Goal: Information Seeking & Learning: Learn about a topic

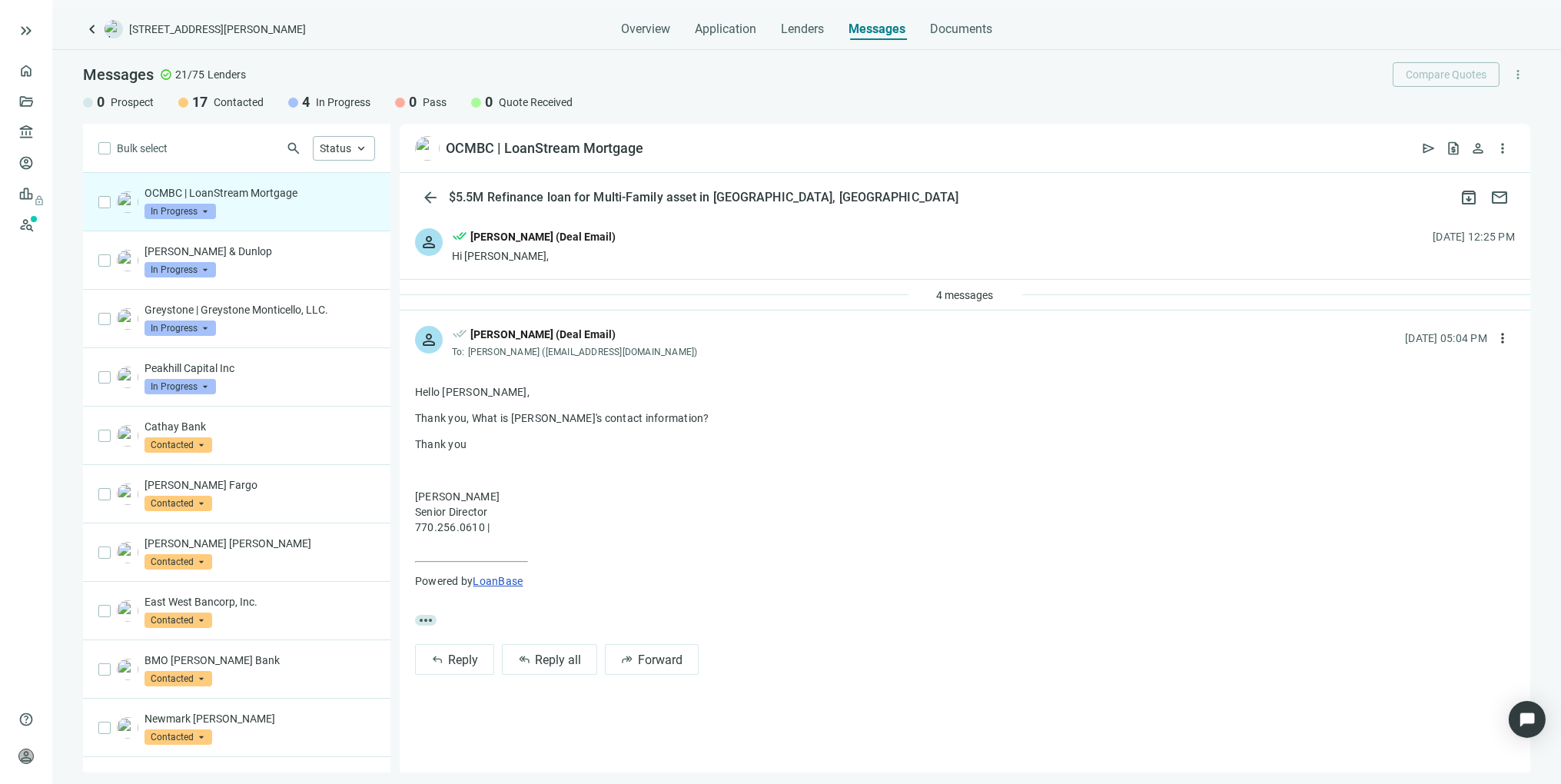
click at [908, 290] on div "4 messages" at bounding box center [965, 294] width 114 height 24
click at [960, 298] on span "4 messages" at bounding box center [965, 295] width 57 height 13
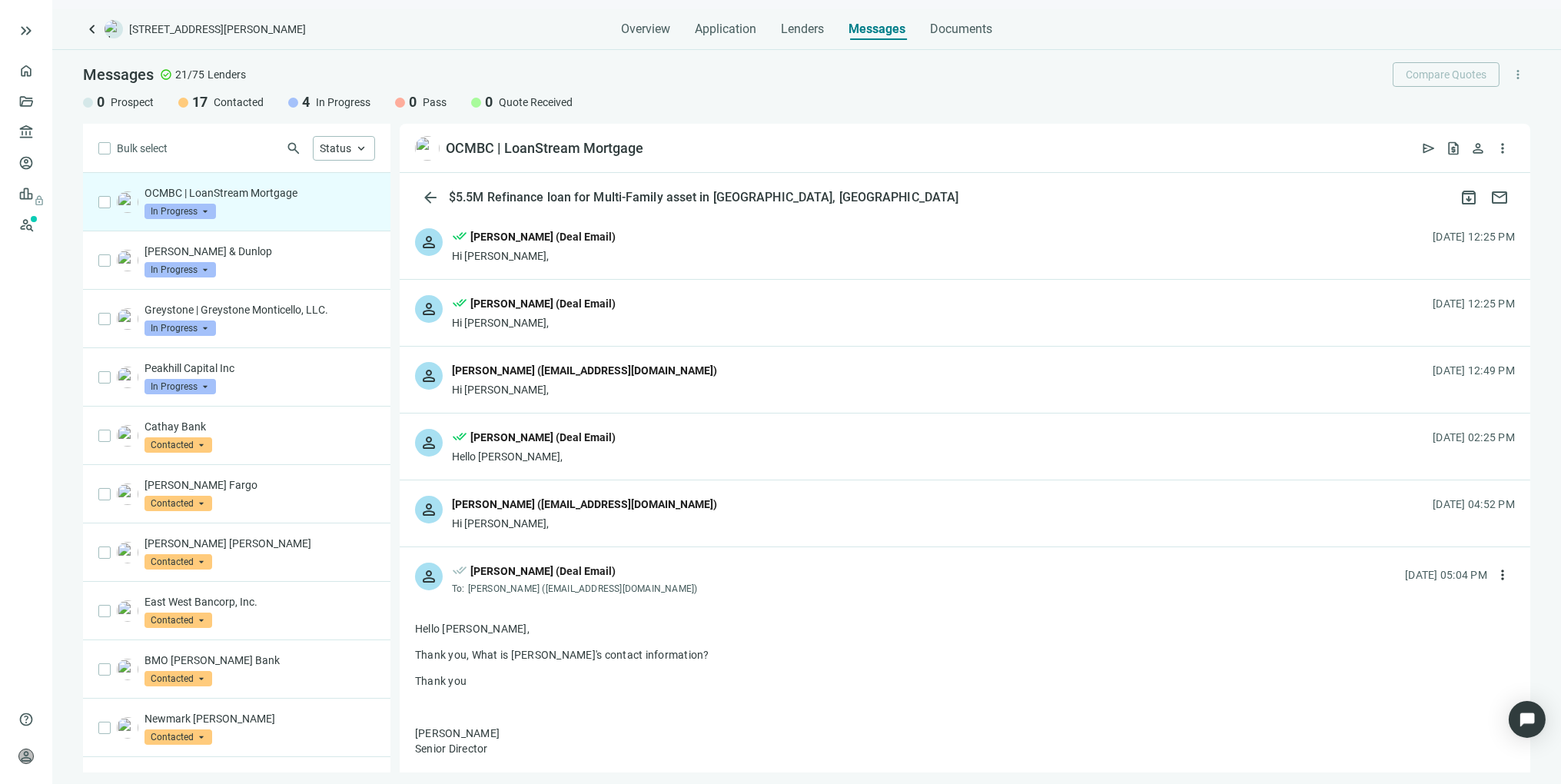
click at [623, 509] on div "person Nubia Rocha (nrocha@ocmbc.com) Hi Toni, 09.30.2025, 04:52 PM" at bounding box center [965, 513] width 1131 height 66
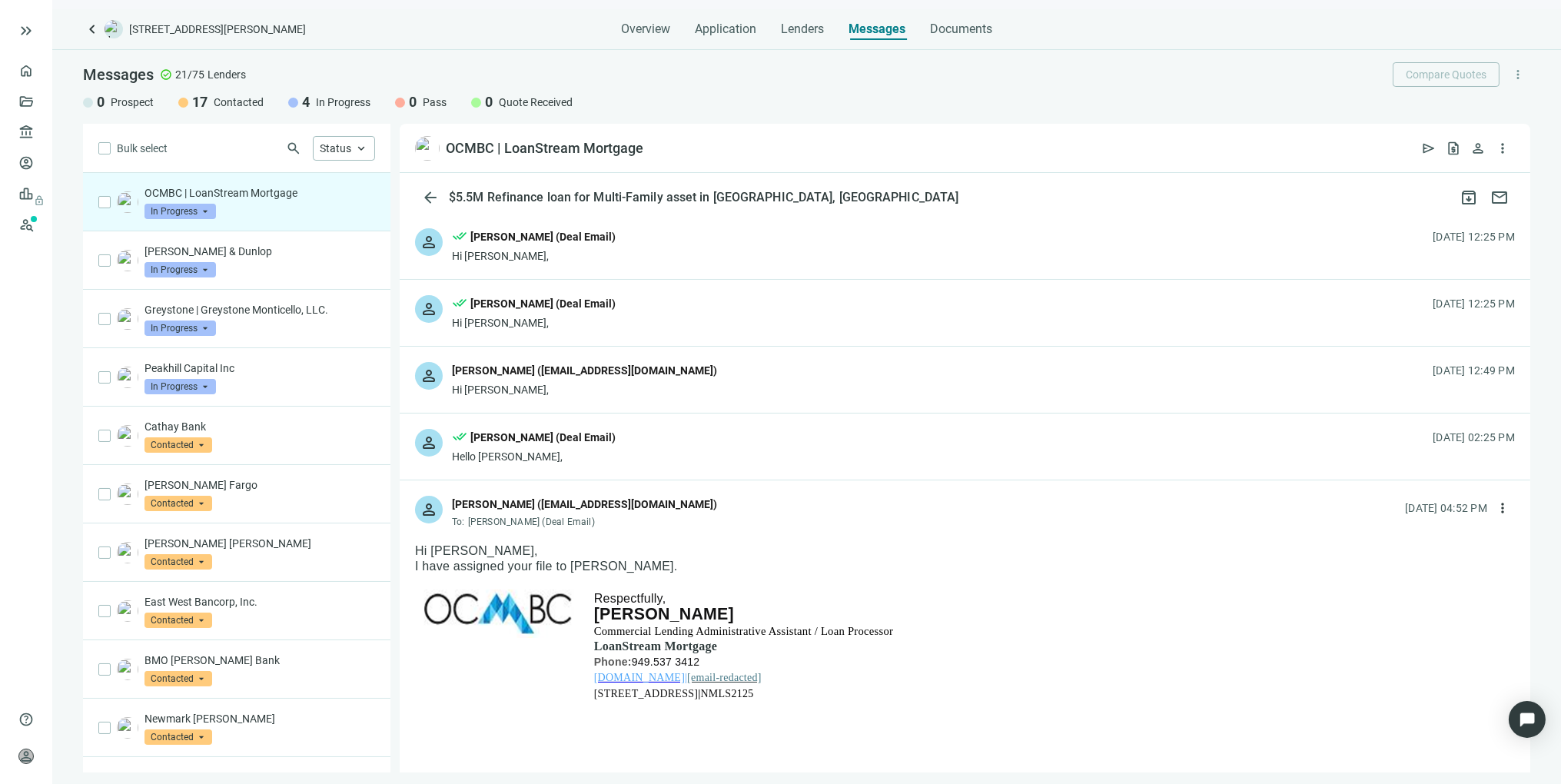
click at [664, 455] on div "person done_all Tony Baldwin (Deal Email) Hello Nubia, 09.30.2025, 02:25 PM" at bounding box center [965, 446] width 1131 height 66
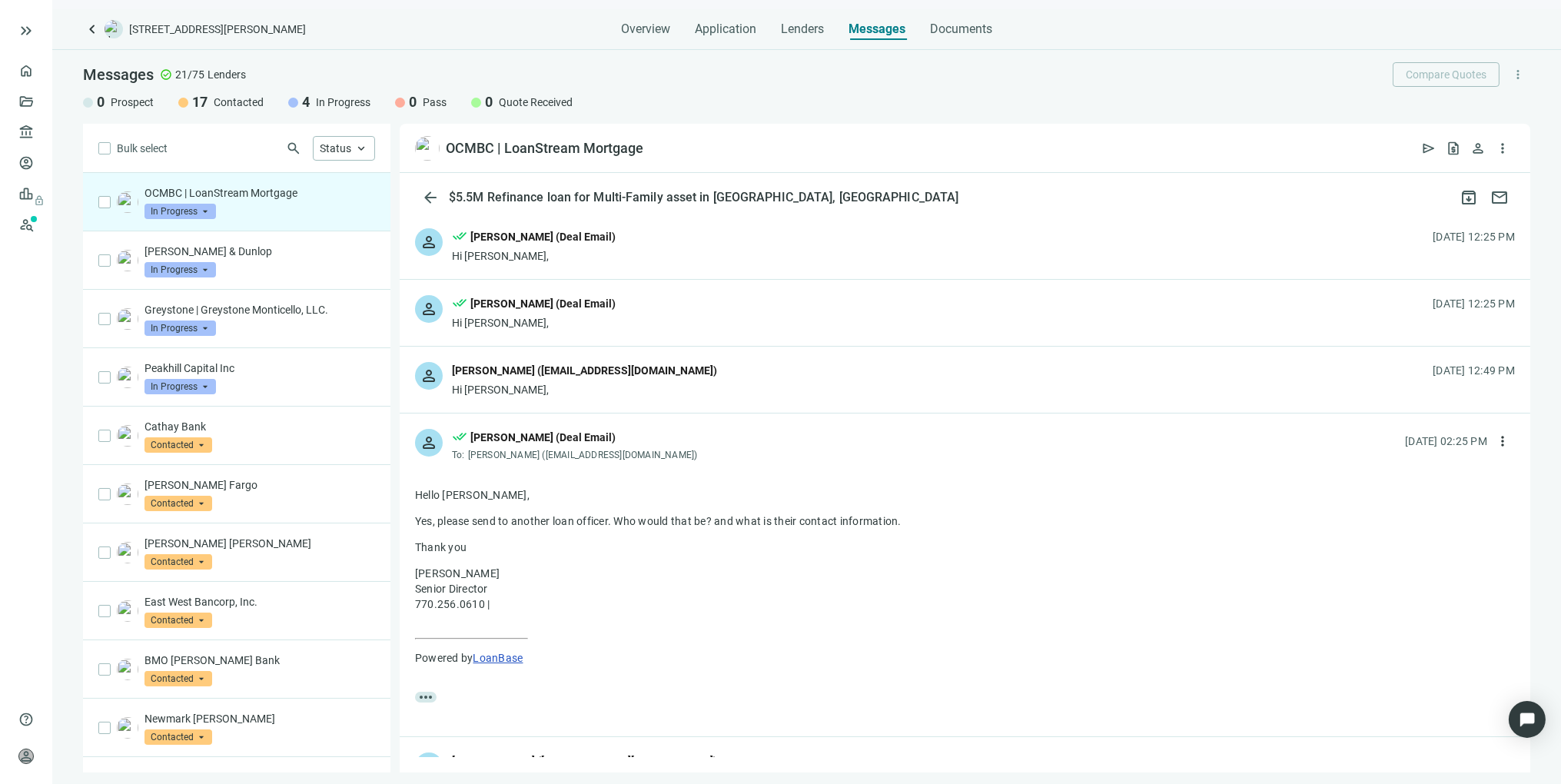
click at [681, 385] on div "person Nubia Rocha (nrocha@ocmbc.com) Hi Tony, 09.30.2025, 12:49 PM" at bounding box center [965, 379] width 1131 height 66
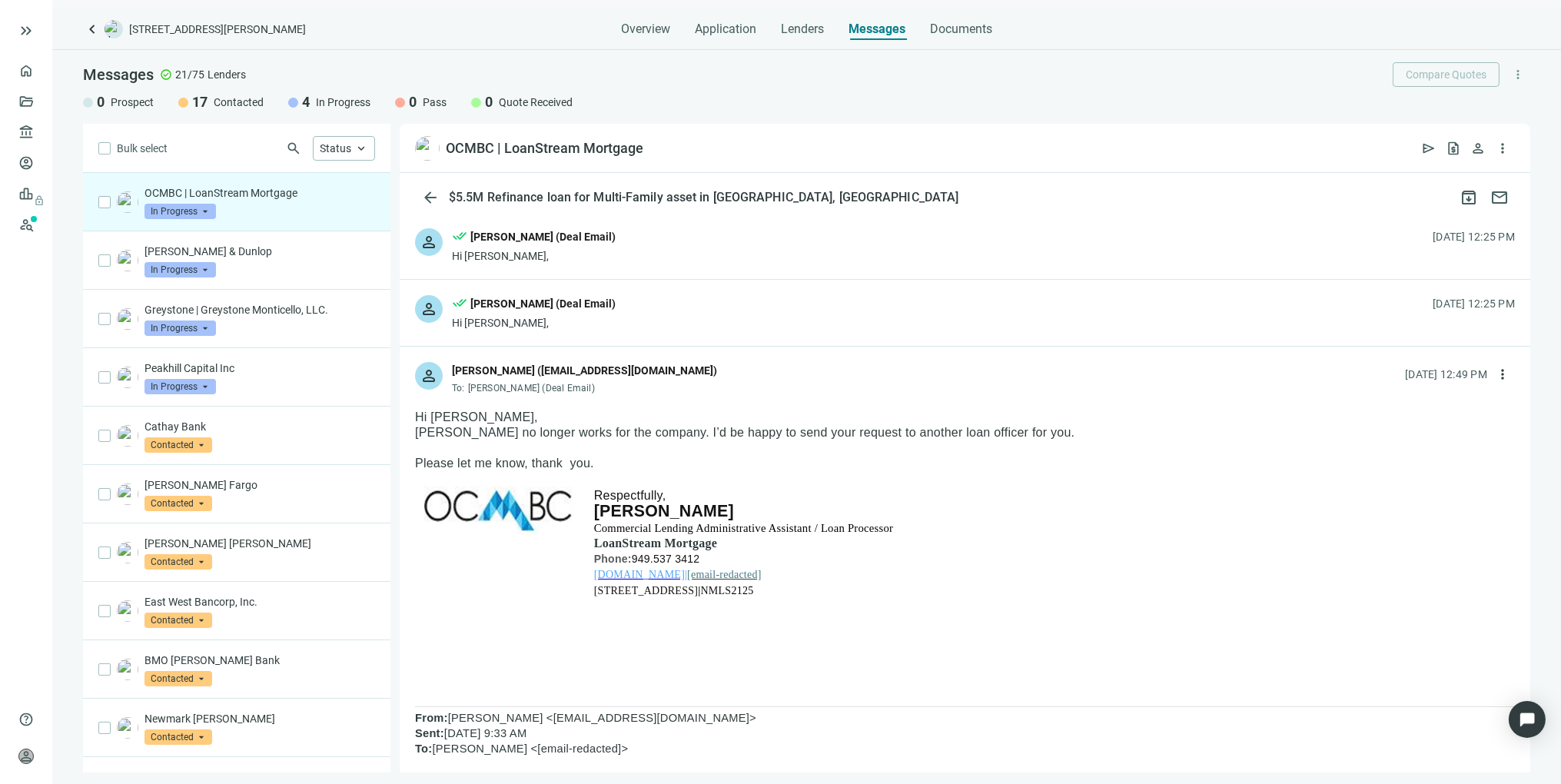
click at [674, 331] on div "person done_all Tony Baldwin (Deal Email) Hi Mario, 09.30.2025, 12:25 PM" at bounding box center [965, 313] width 1131 height 66
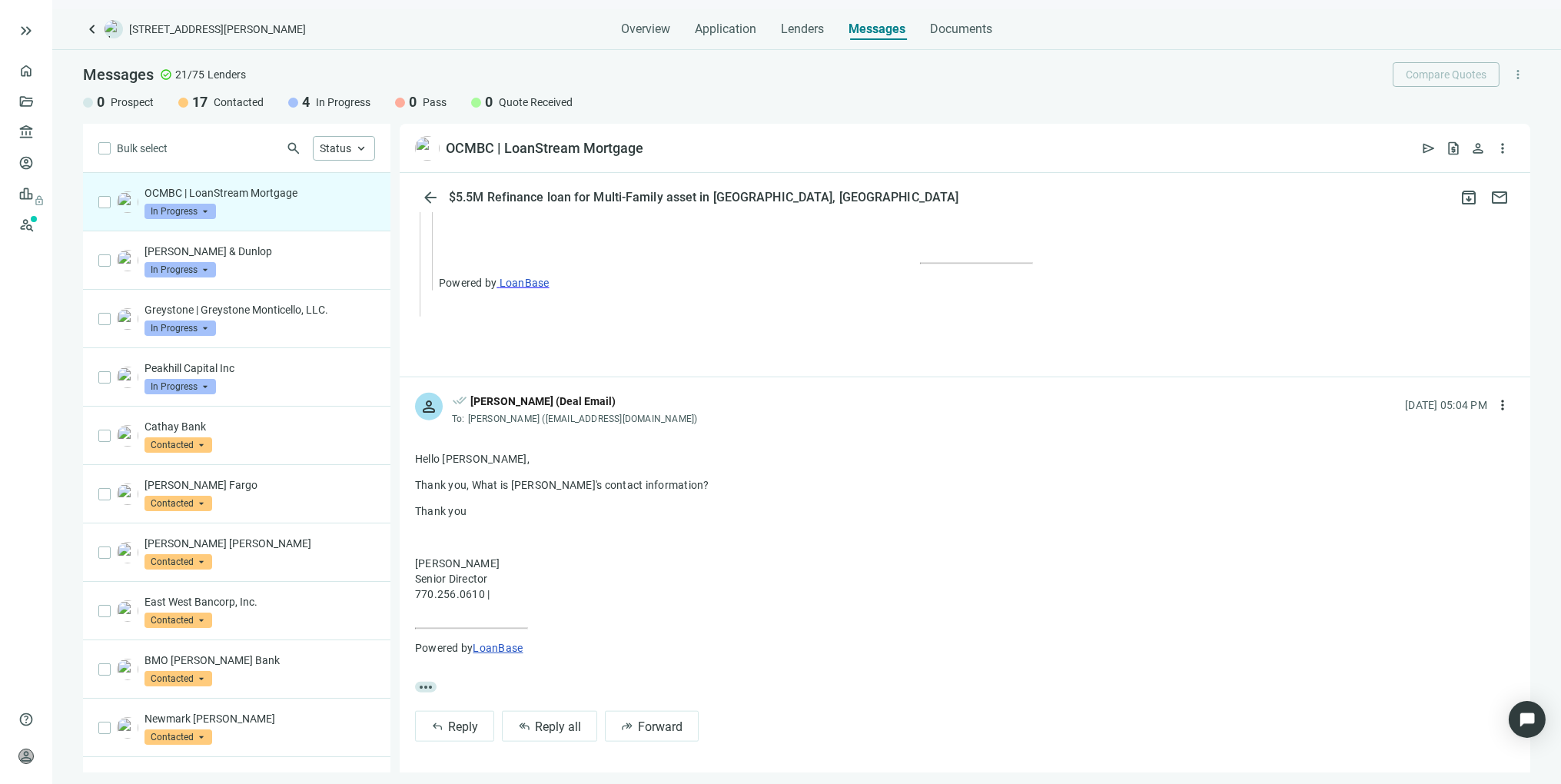
scroll to position [4210, 0]
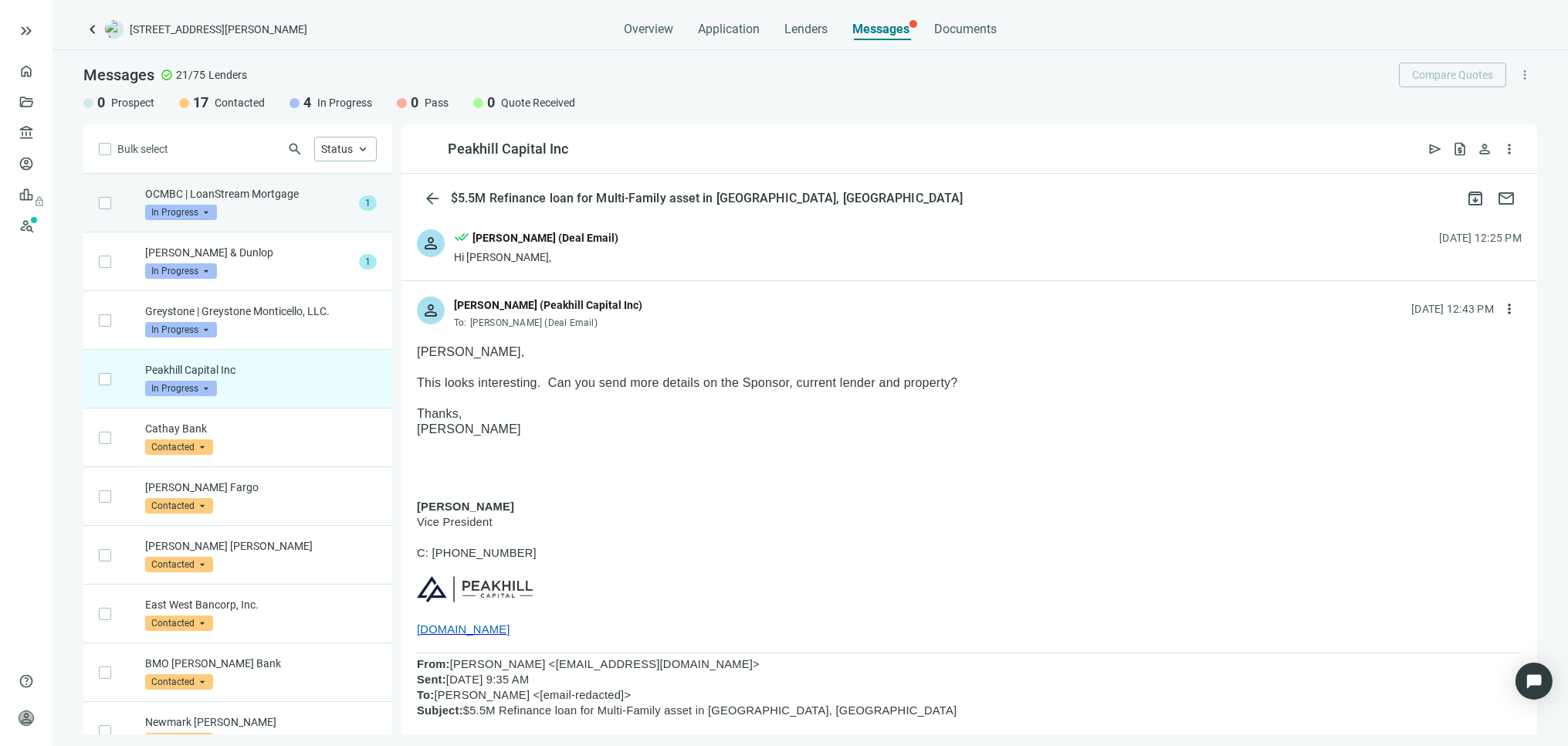
click at [283, 194] on p "OCMBC | LoanStream Mortgage" at bounding box center [248, 194] width 208 height 15
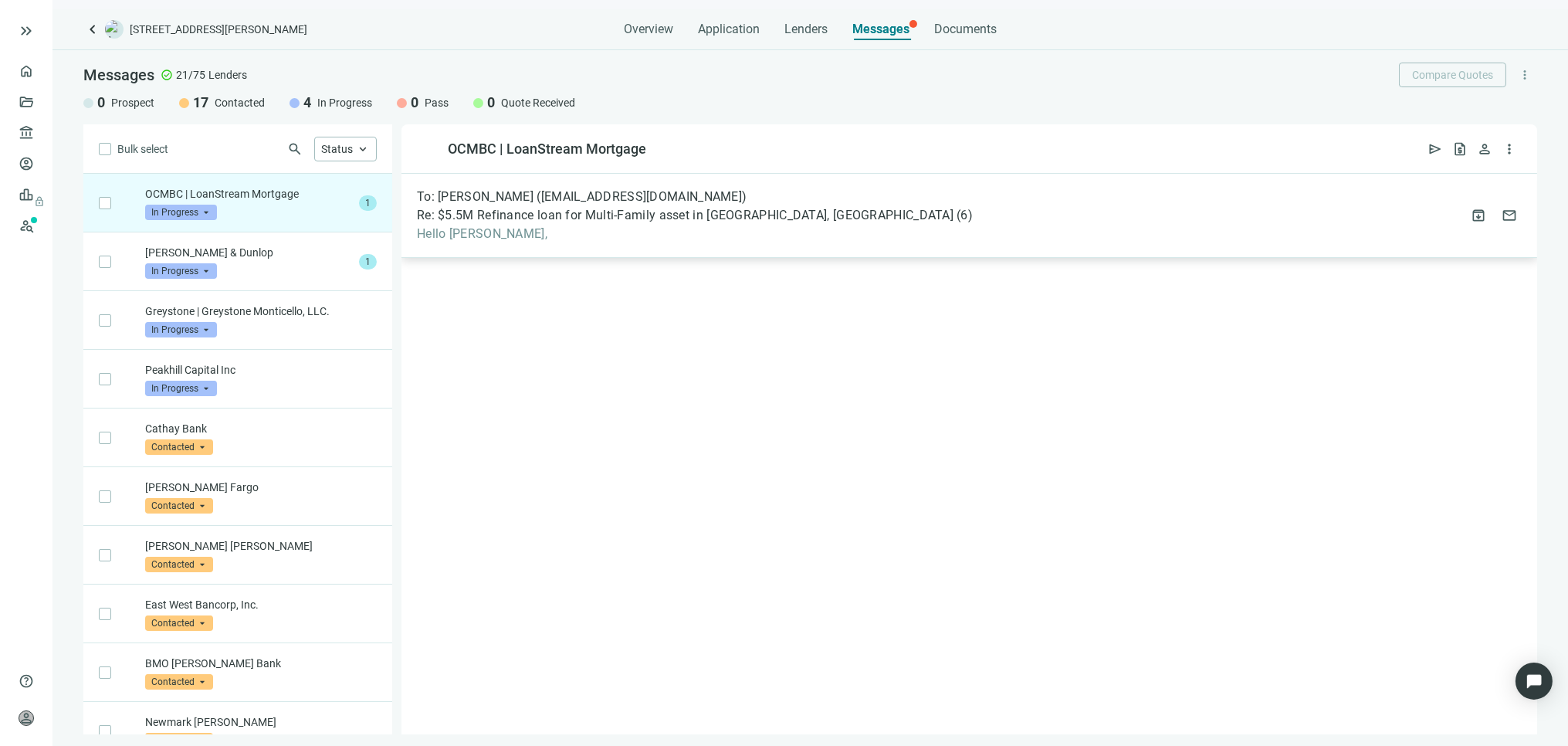
click at [585, 214] on span "Re: $5.5M Refinance loan for Multi-Family asset in San Antonio, TX" at bounding box center [685, 215] width 537 height 15
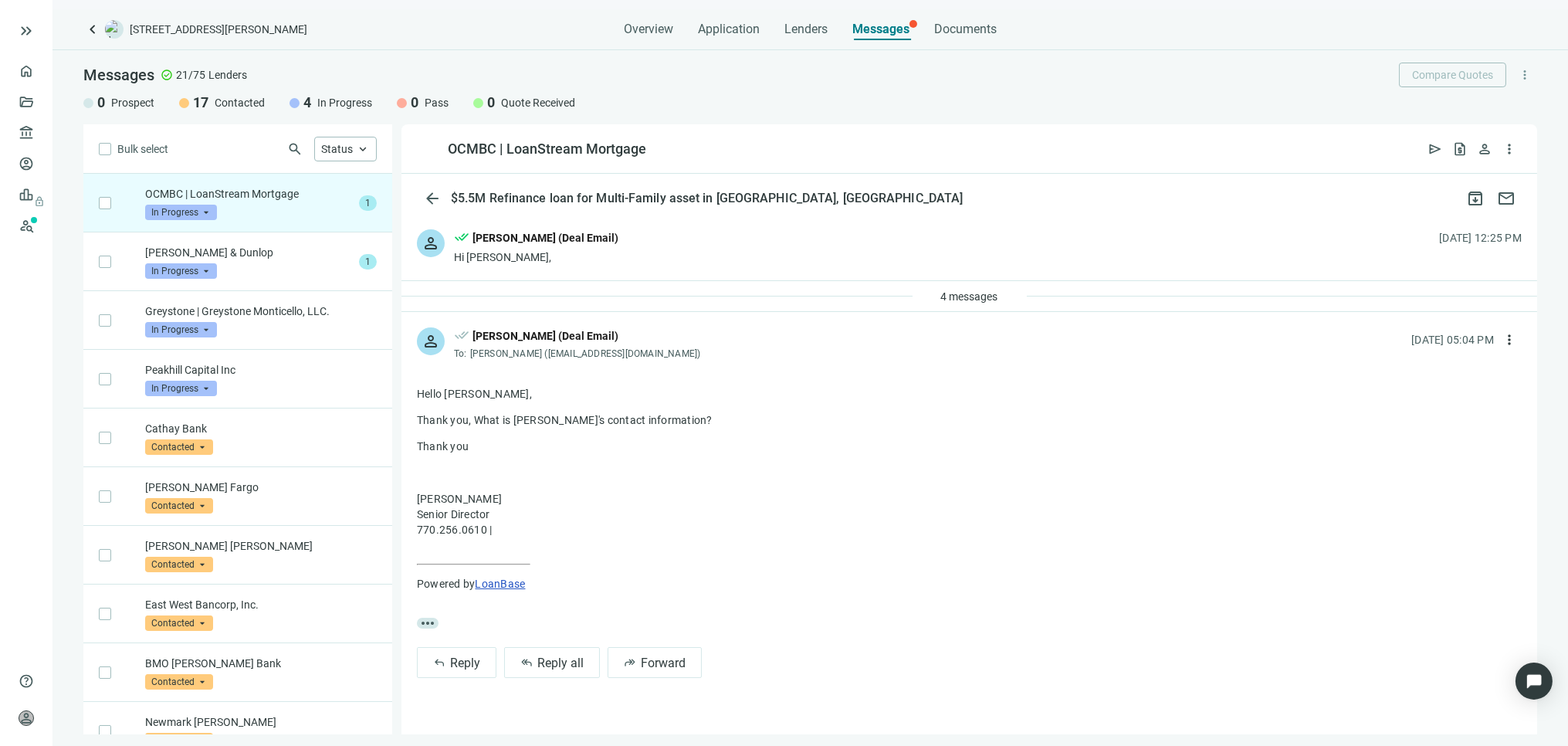
click at [883, 293] on div "4 messages" at bounding box center [969, 296] width 1136 height 30
click at [957, 293] on span "4 messages" at bounding box center [969, 296] width 57 height 13
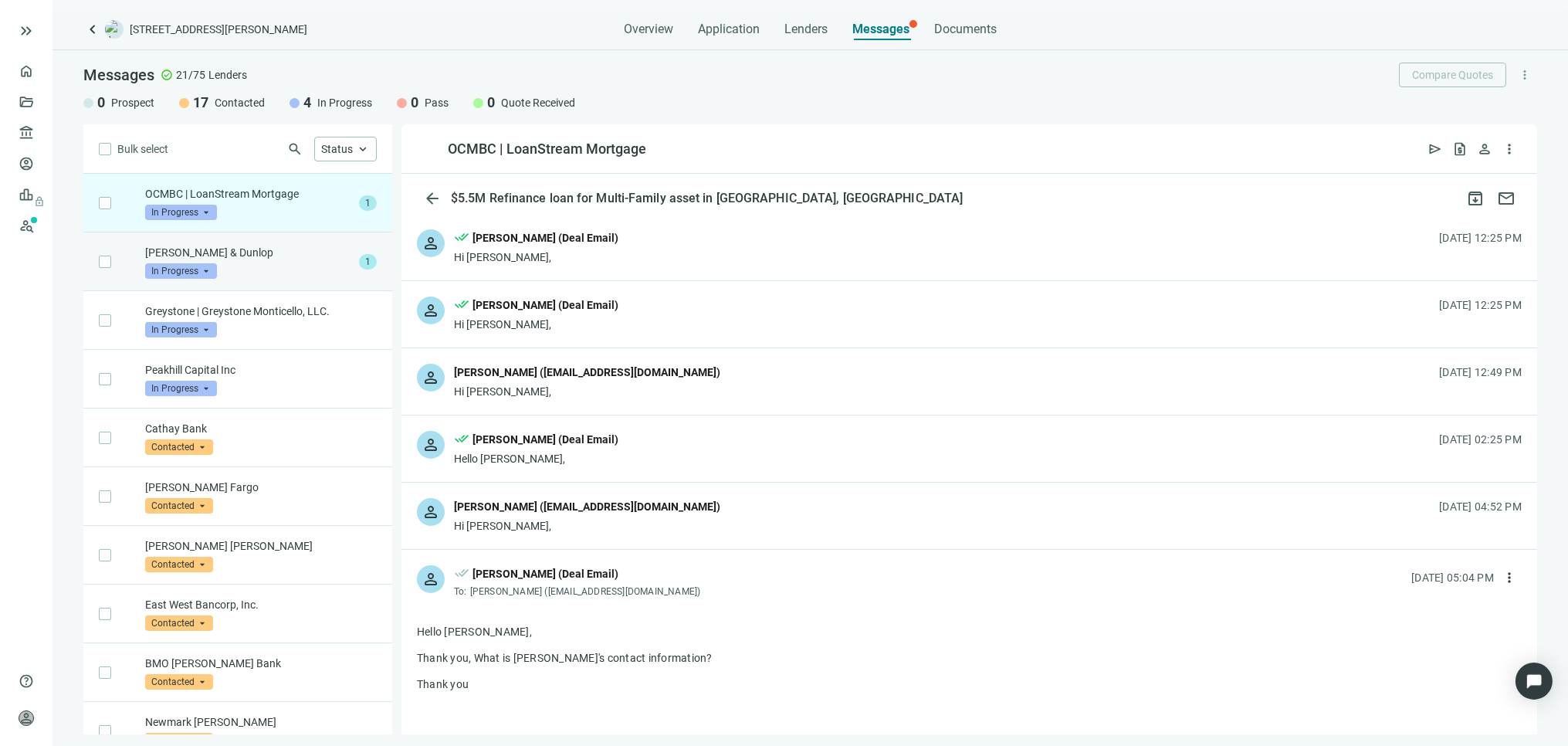
click at [284, 265] on div "Walker & Dunlop In Progress arrow_drop_down" at bounding box center [248, 262] width 208 height 34
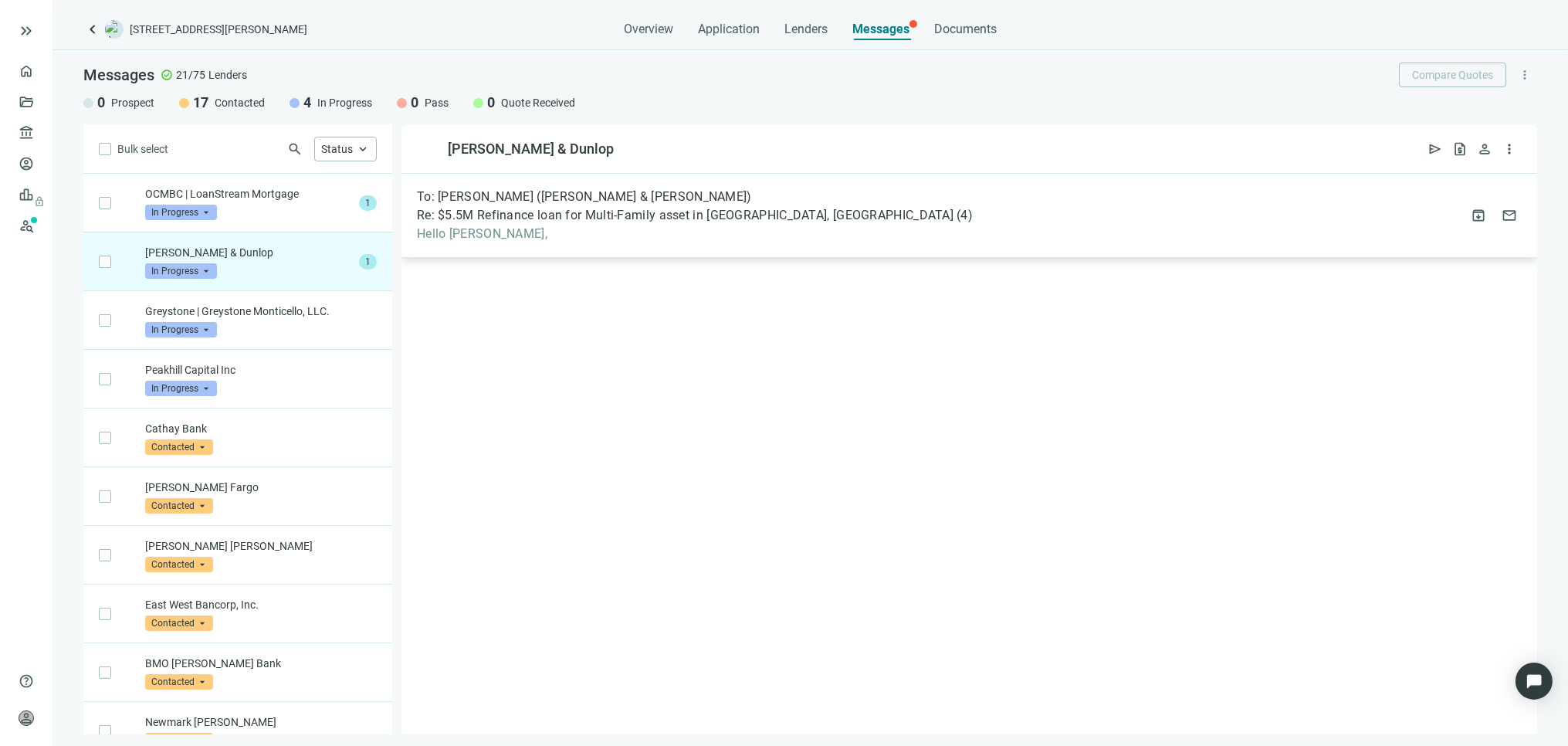
click at [546, 230] on span "Hello Ryan," at bounding box center [695, 234] width 556 height 15
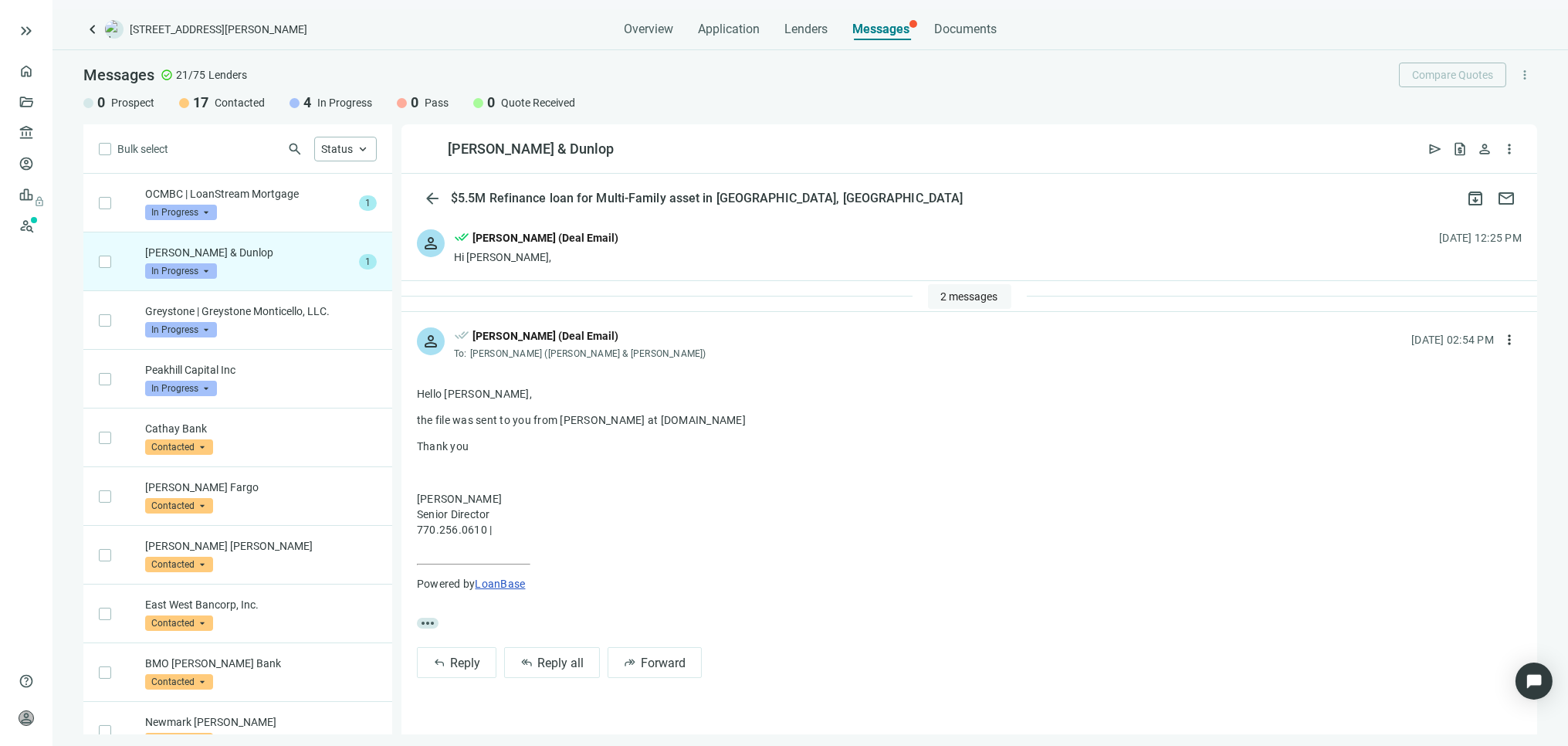
click at [989, 295] on span "2 messages" at bounding box center [969, 296] width 57 height 13
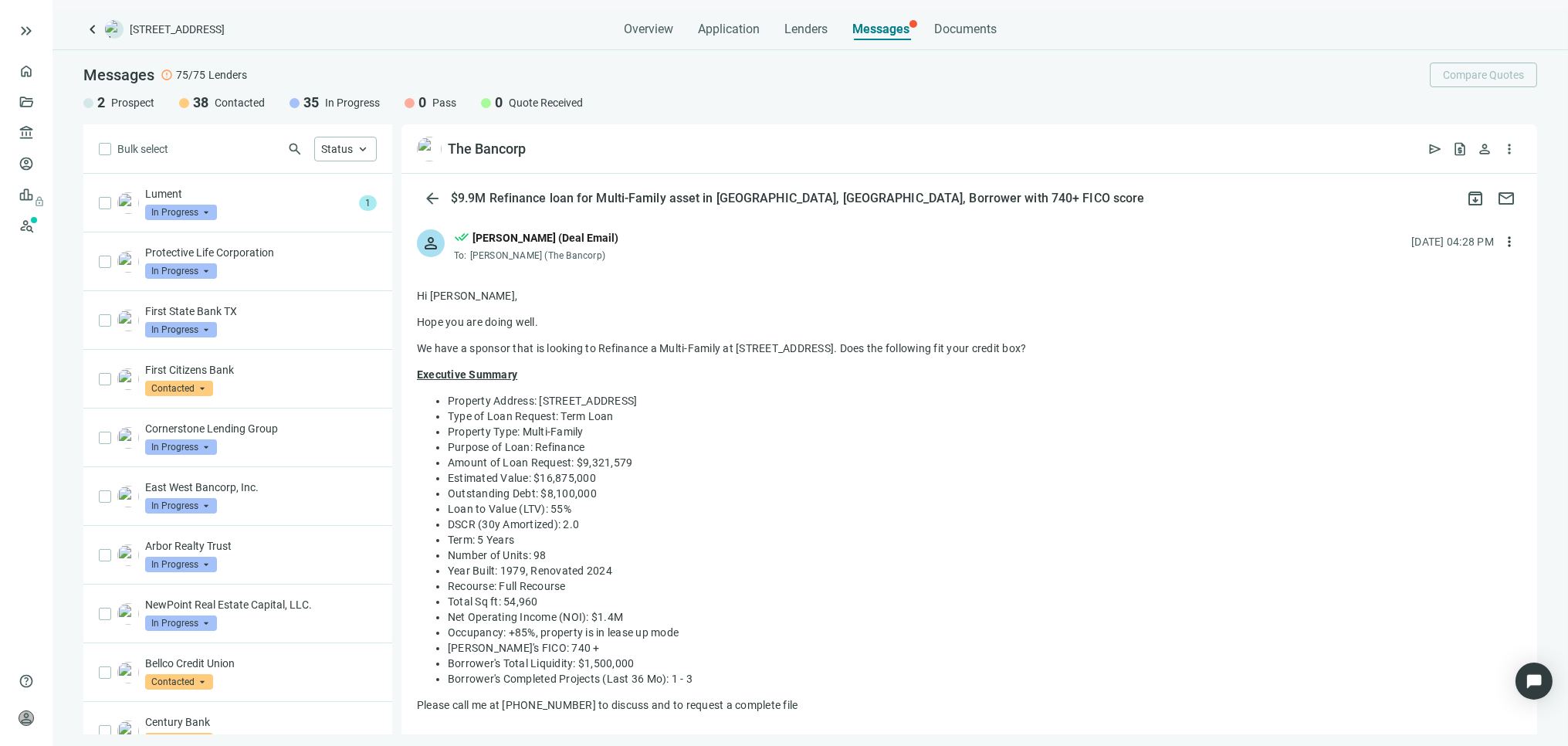
scroll to position [685, 0]
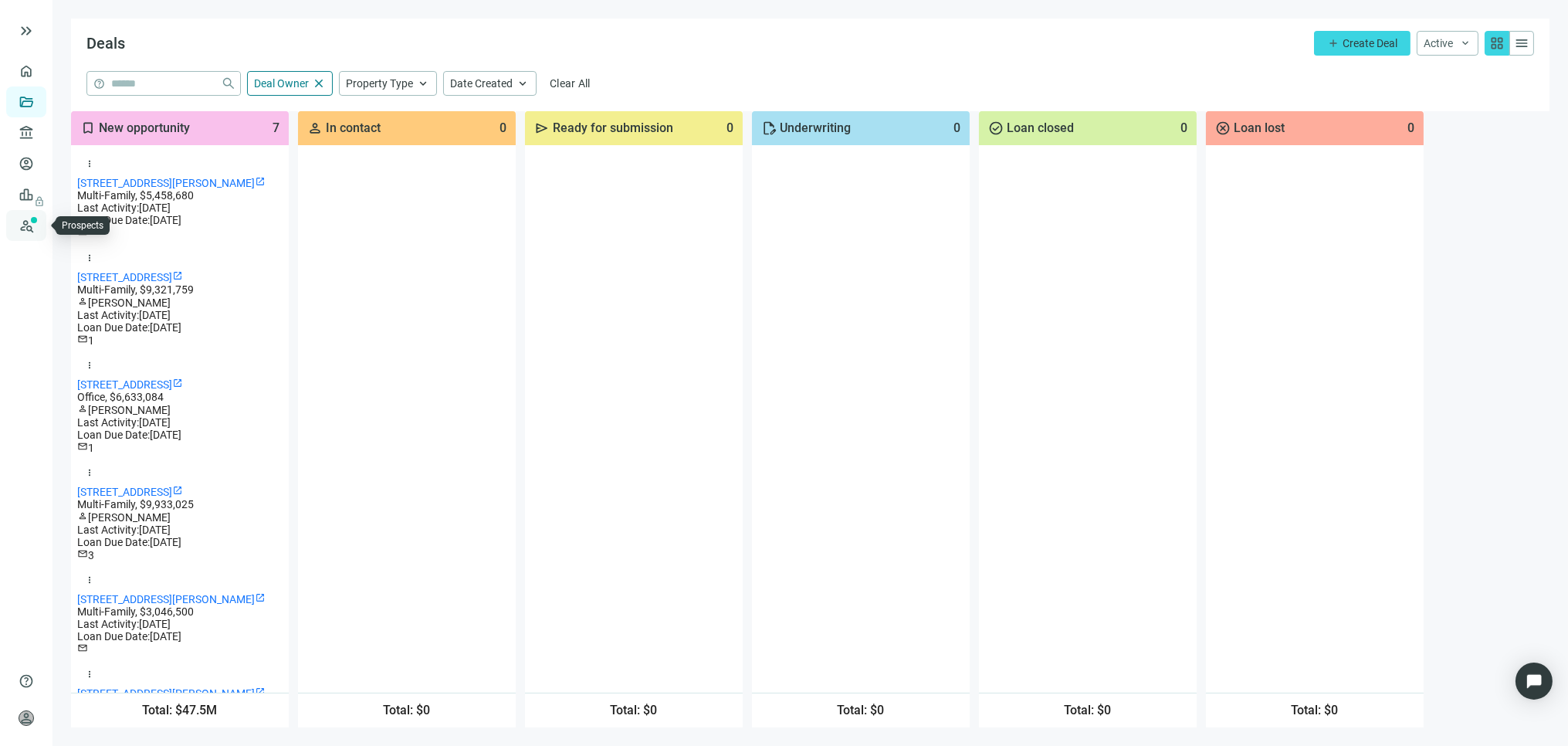
click at [39, 222] on link "Prospects New" at bounding box center [64, 225] width 49 height 30
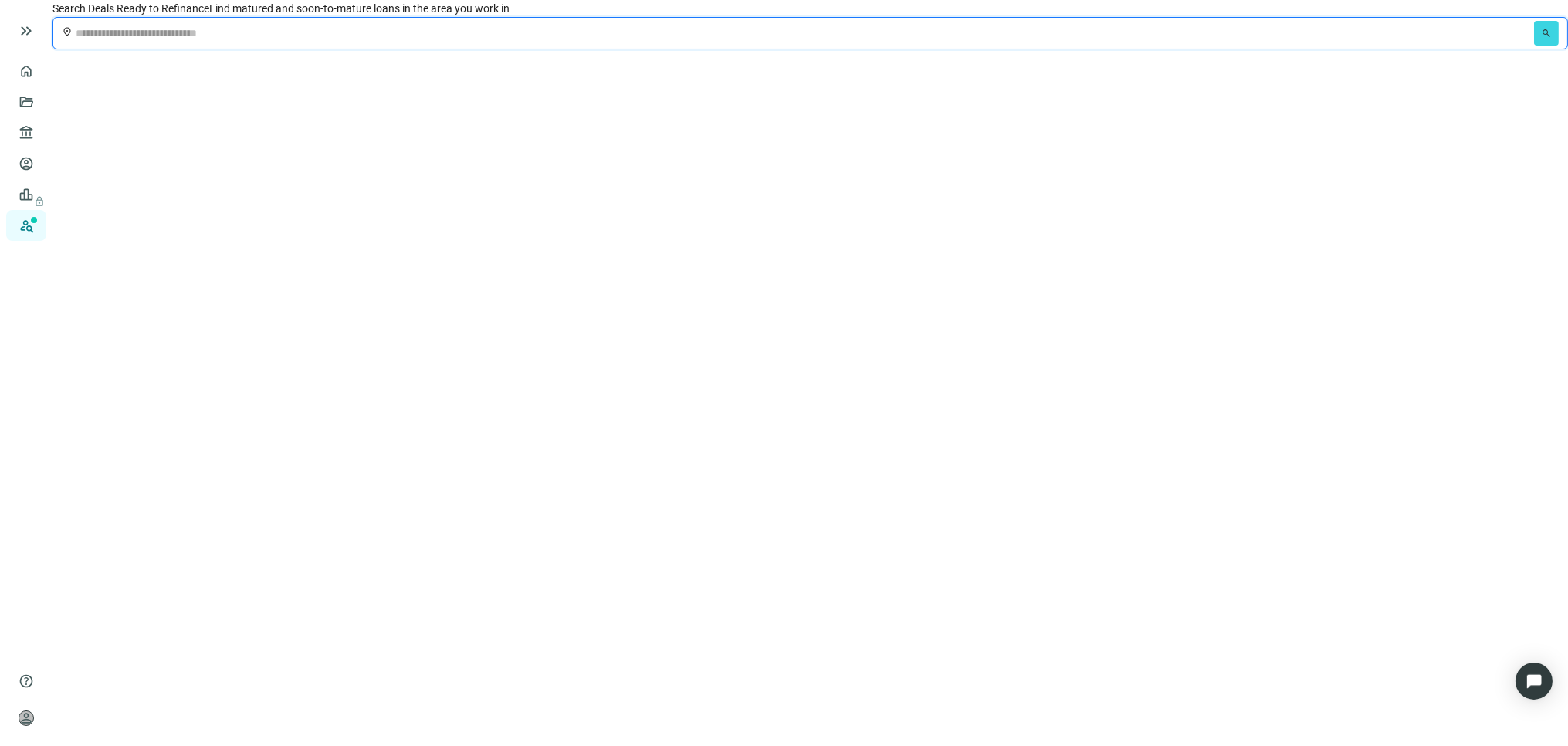
click at [873, 46] on input "text" at bounding box center [803, 33] width 1455 height 25
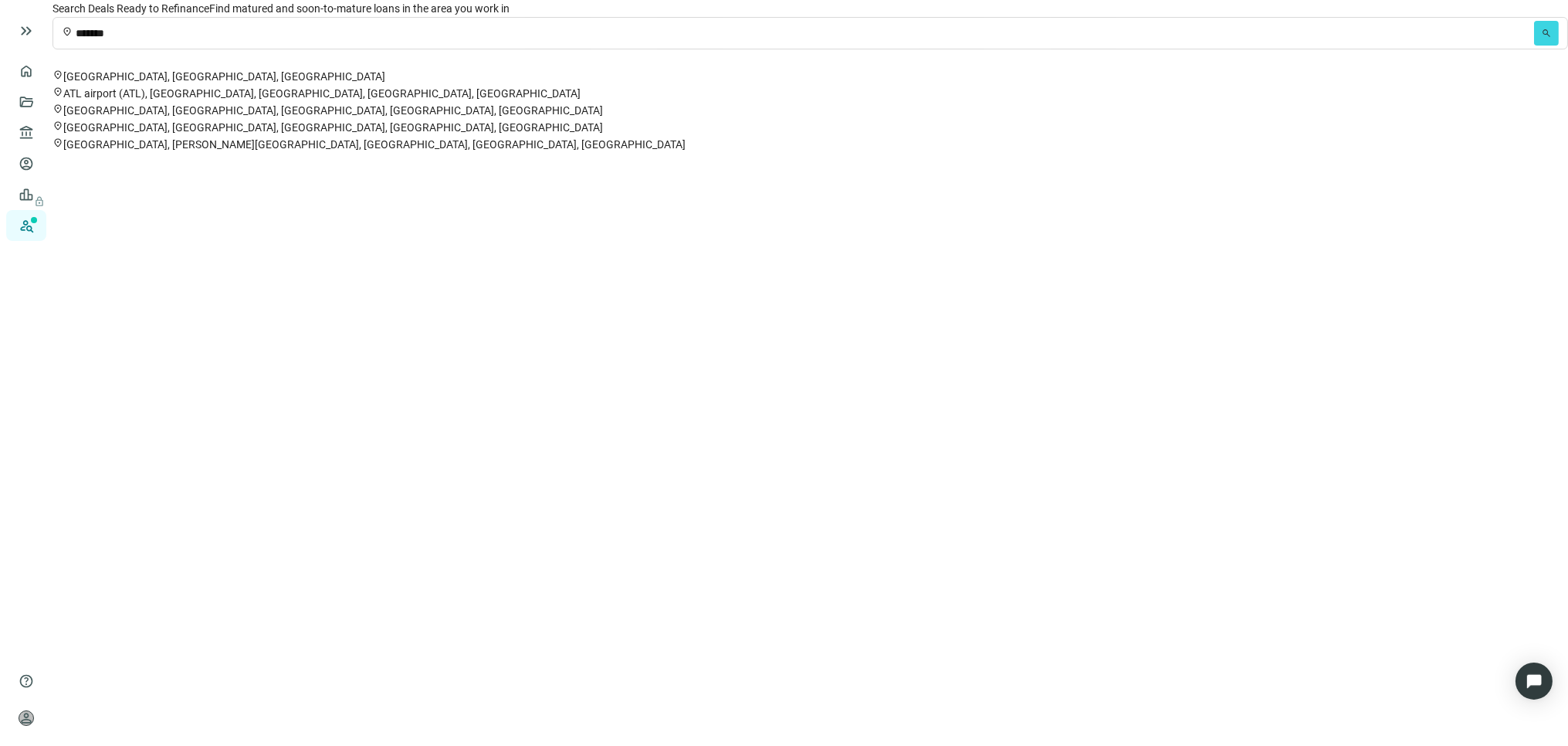
click at [385, 83] on span "[GEOGRAPHIC_DATA], [GEOGRAPHIC_DATA], [GEOGRAPHIC_DATA]" at bounding box center [224, 76] width 322 height 13
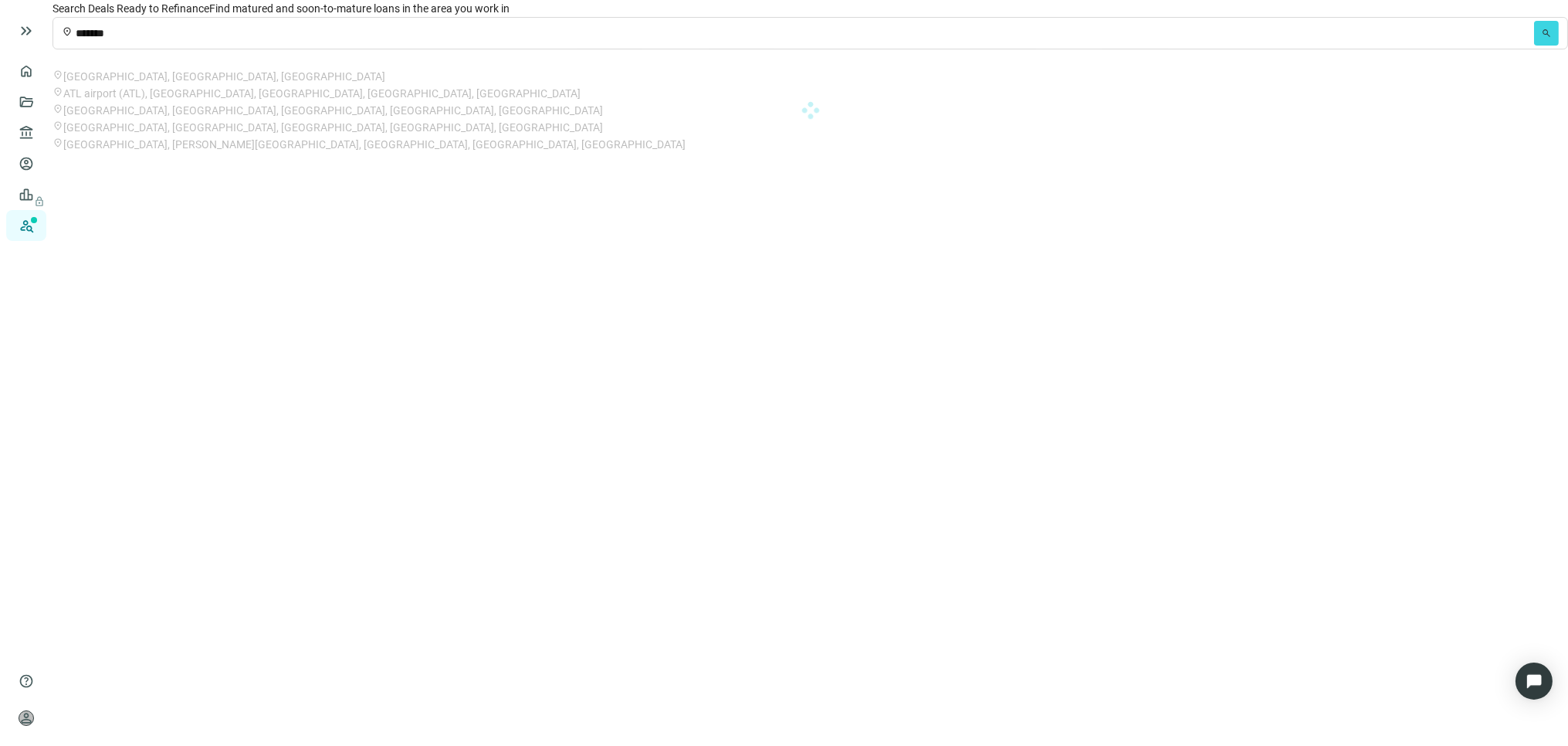
type input "**********"
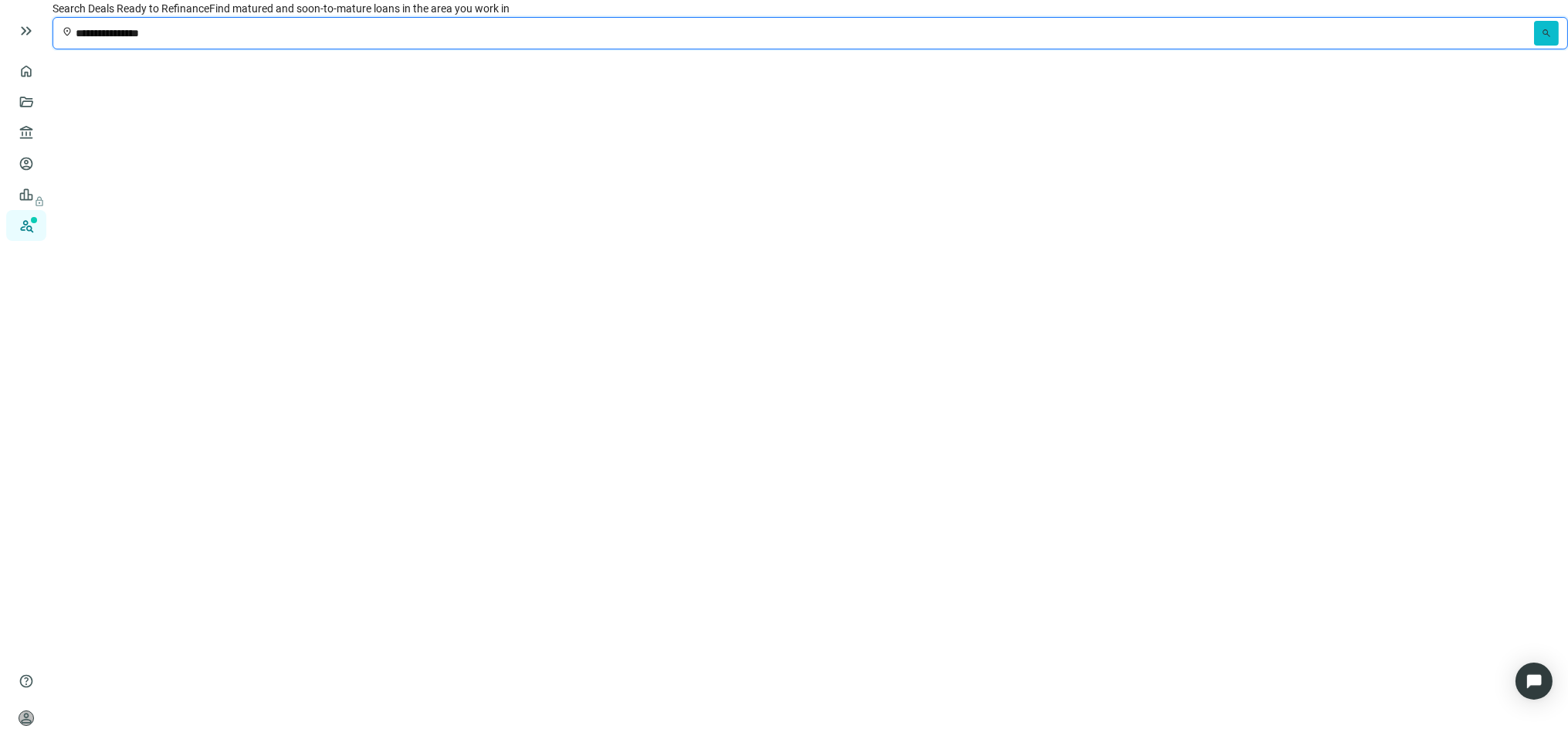
click at [1542, 39] on span "search" at bounding box center [1547, 33] width 11 height 11
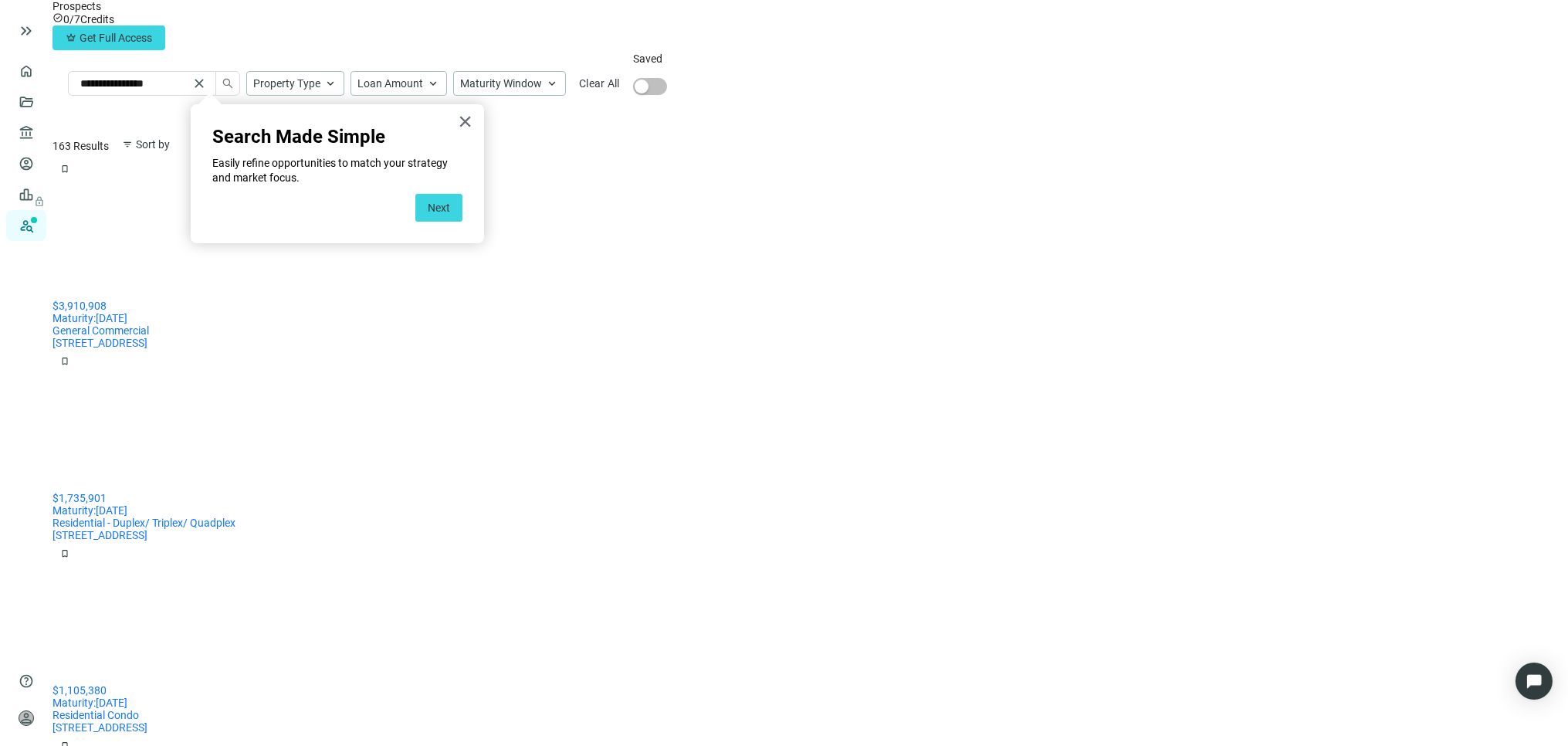
click at [445, 209] on button "Next" at bounding box center [439, 207] width 47 height 28
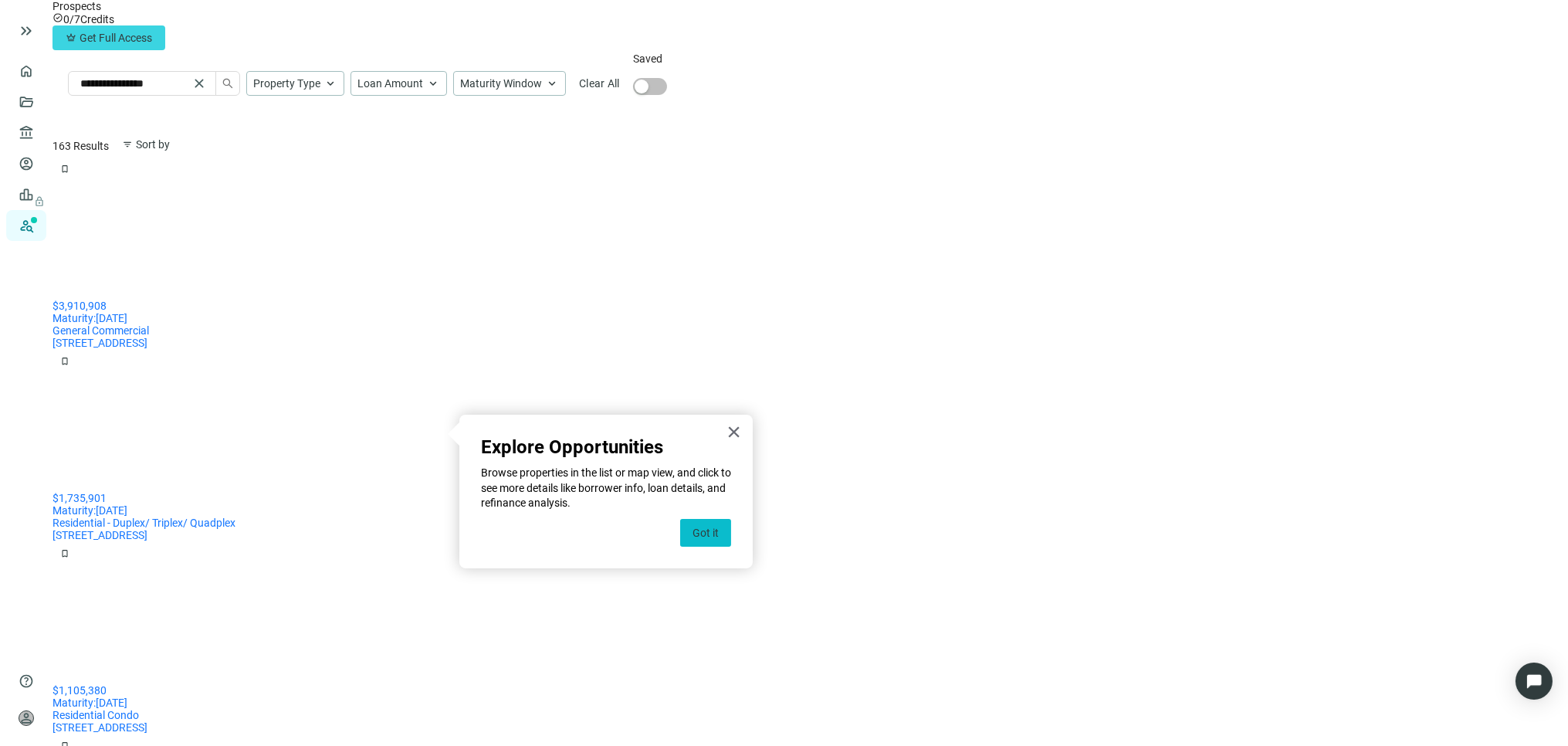
click at [716, 523] on button "Got it" at bounding box center [706, 533] width 51 height 28
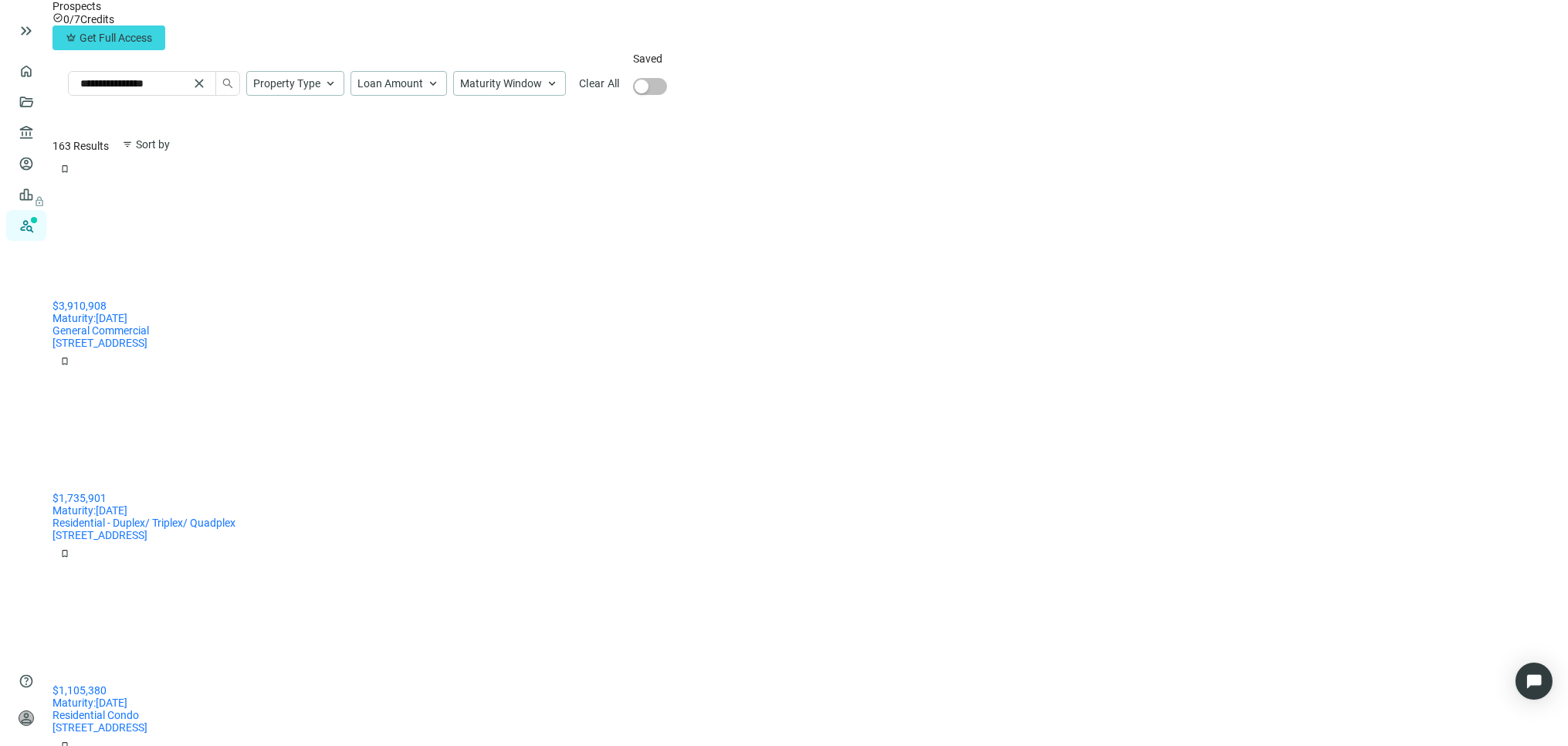
scroll to position [947, 0]
